Goal: Contribute content: Contribute content

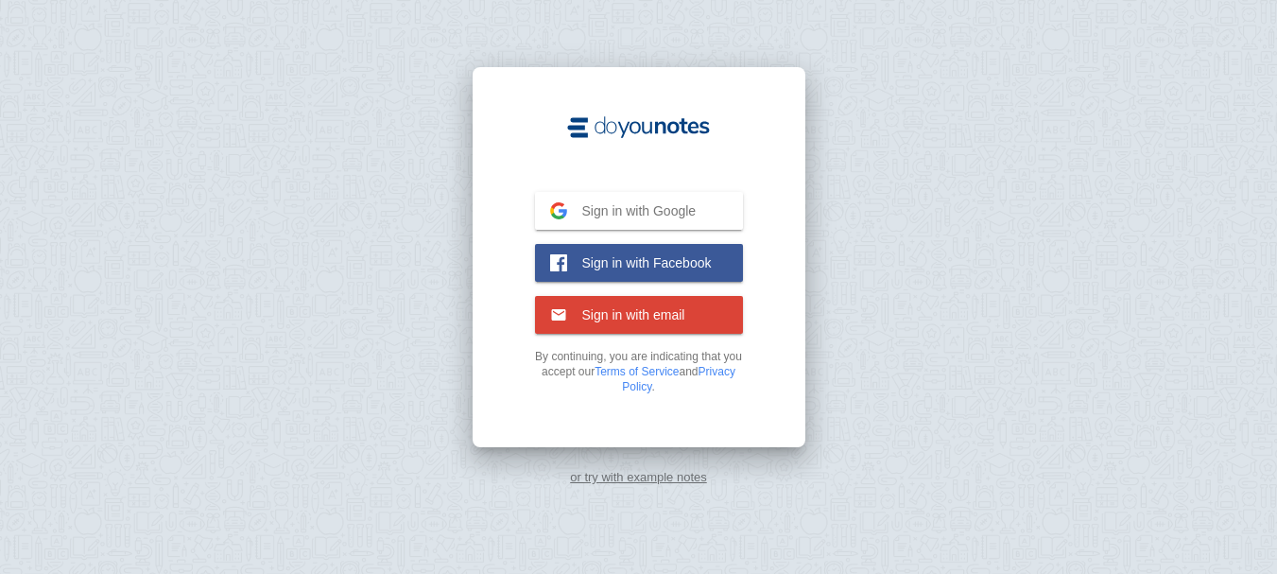
click at [625, 216] on span "Sign in with Google" at bounding box center [632, 210] width 130 height 17
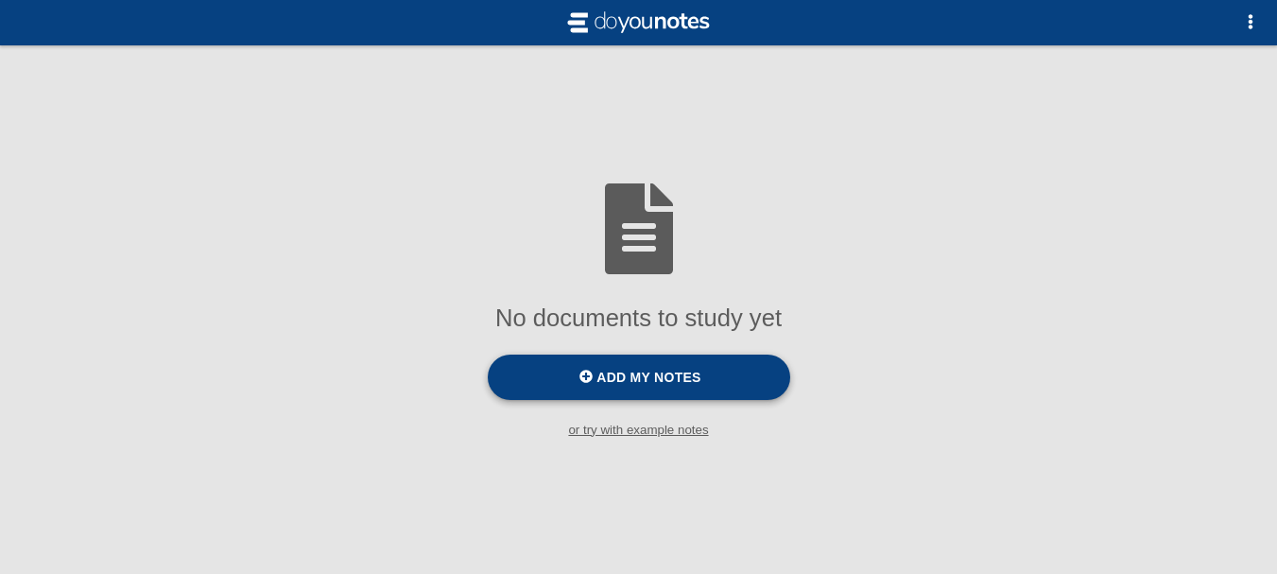
click at [667, 373] on span "Add my notes" at bounding box center [648, 377] width 104 height 15
click at [0, 0] on input "Add my notes" at bounding box center [0, 0] width 0 height 0
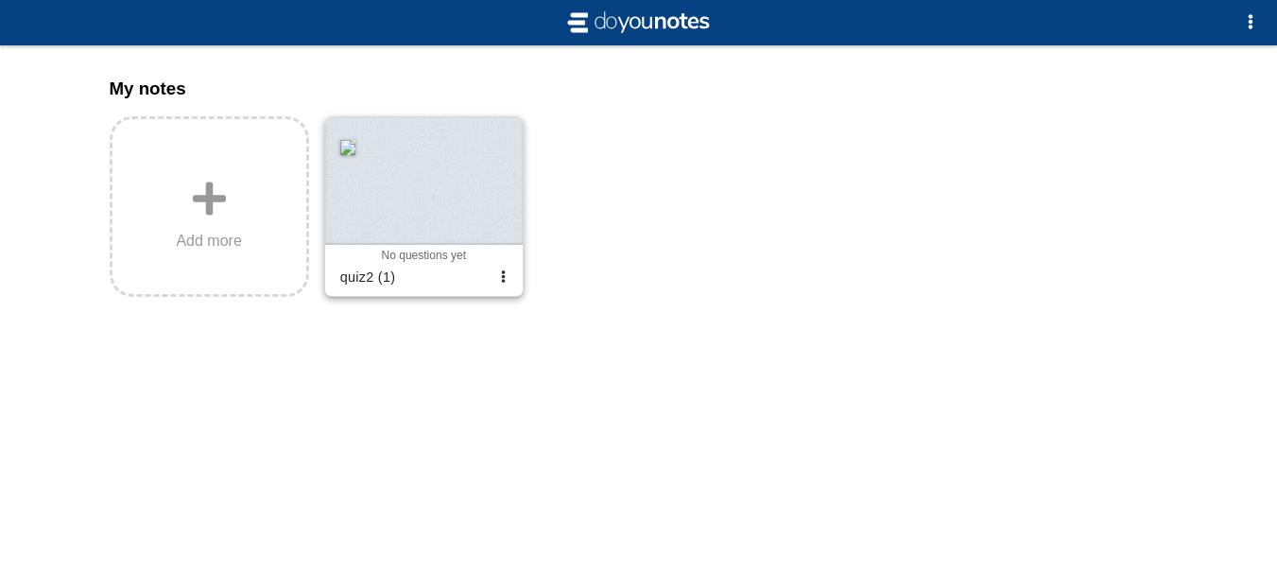
click at [425, 185] on div at bounding box center [424, 181] width 198 height 128
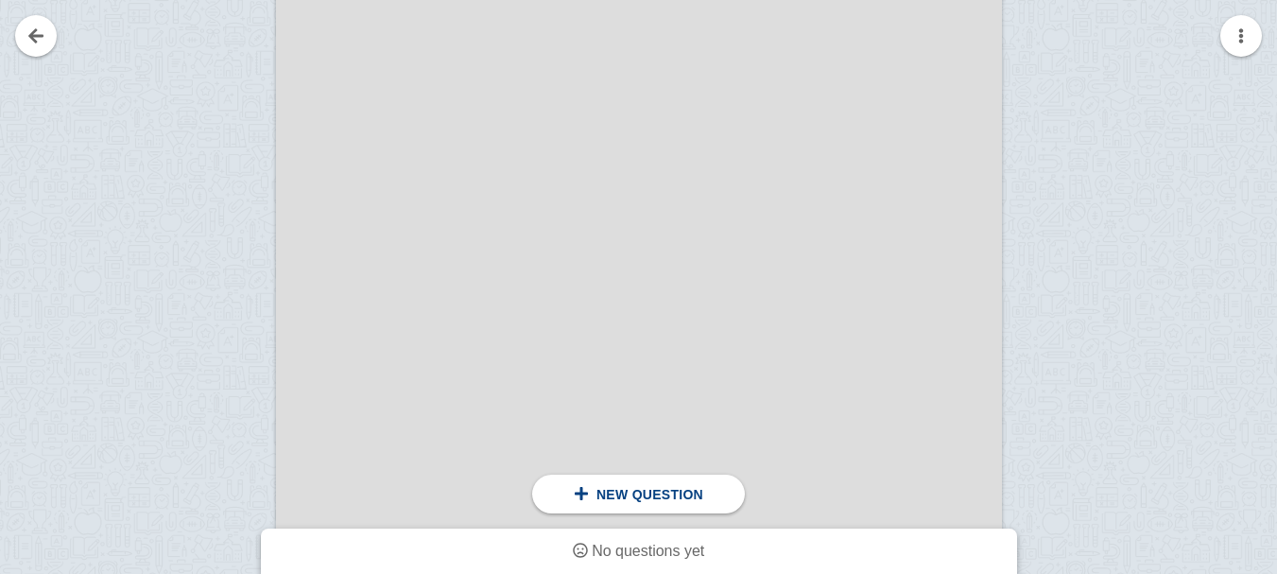
scroll to position [6775, 0]
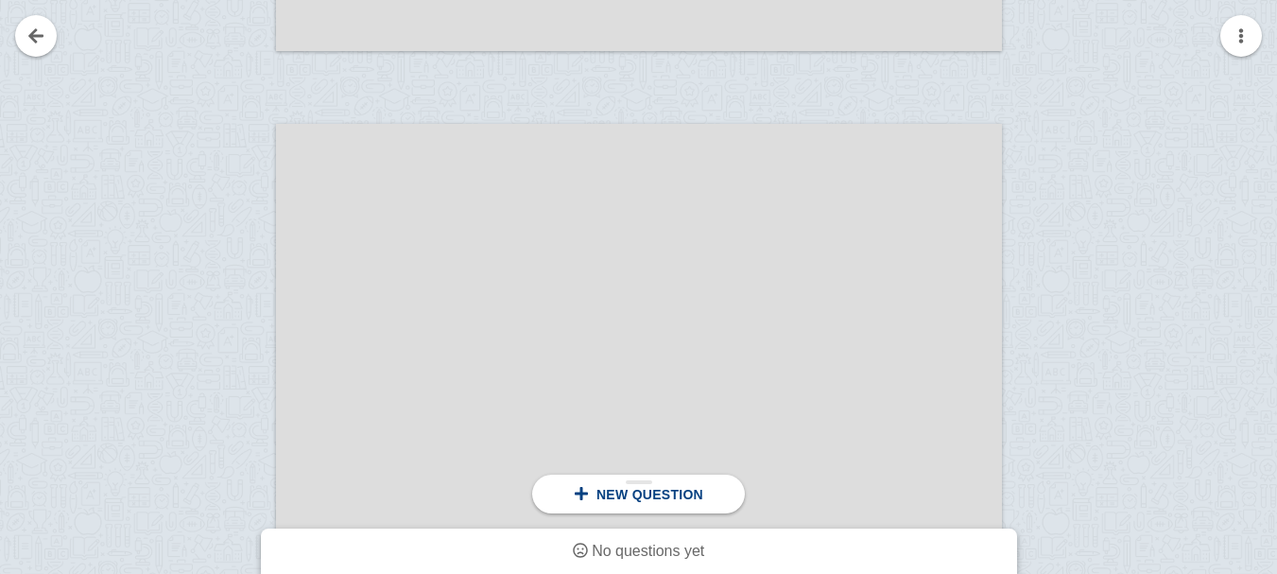
click at [640, 479] on div "New question" at bounding box center [638, 494] width 213 height 39
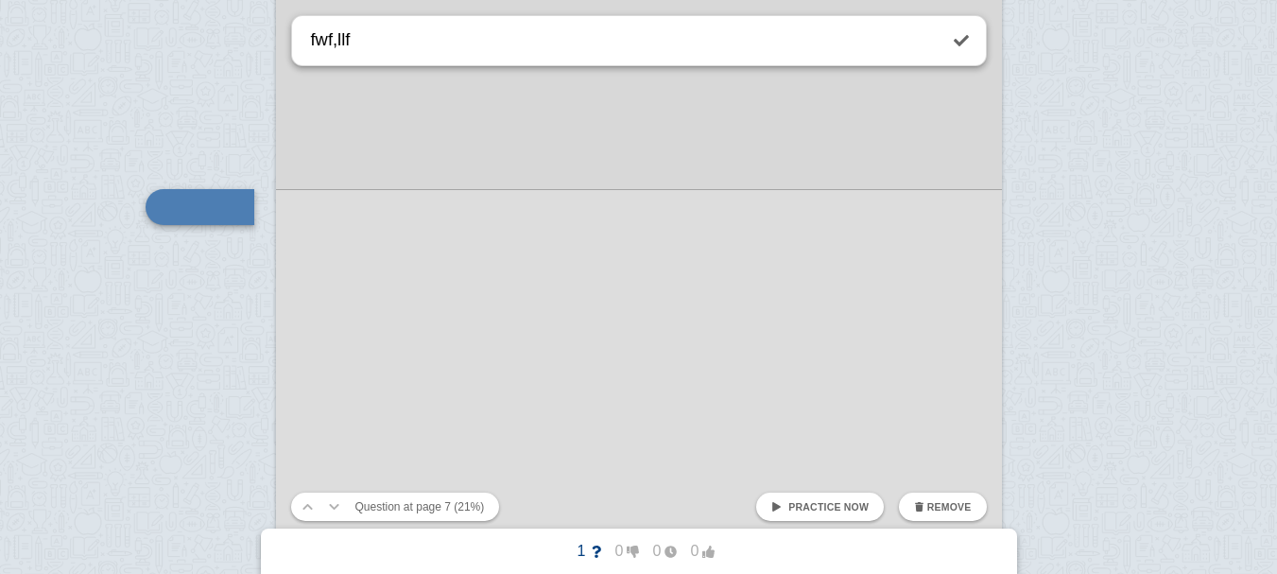
type textarea "fwf,llf"
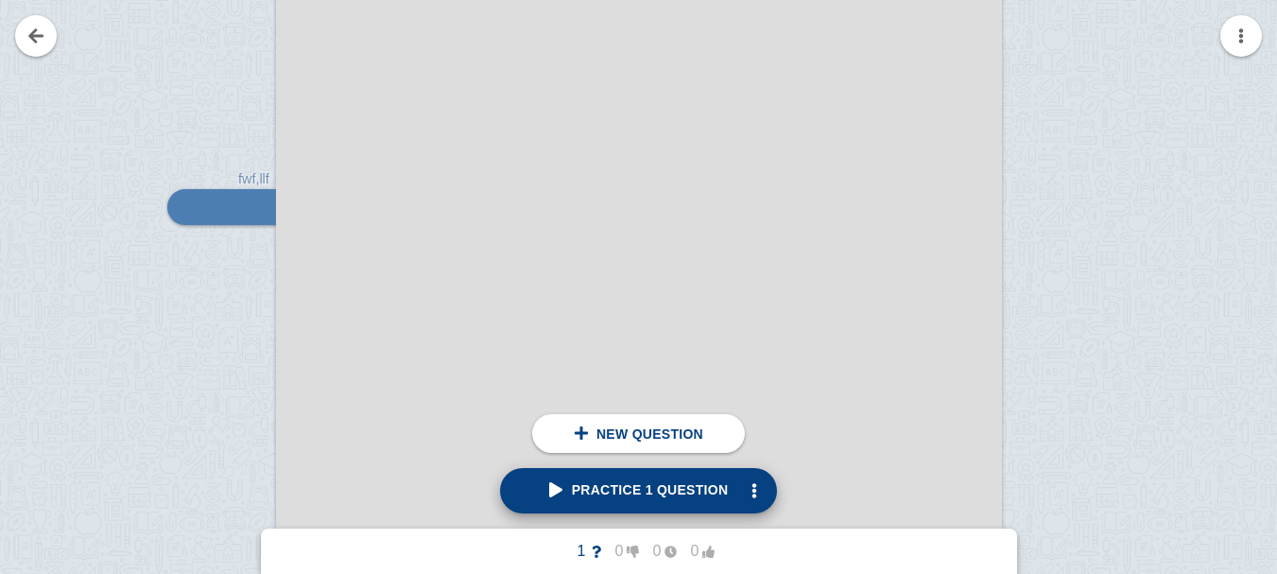
click at [618, 488] on span "Practice 1 question" at bounding box center [639, 489] width 180 height 15
